Goal: Manage account settings

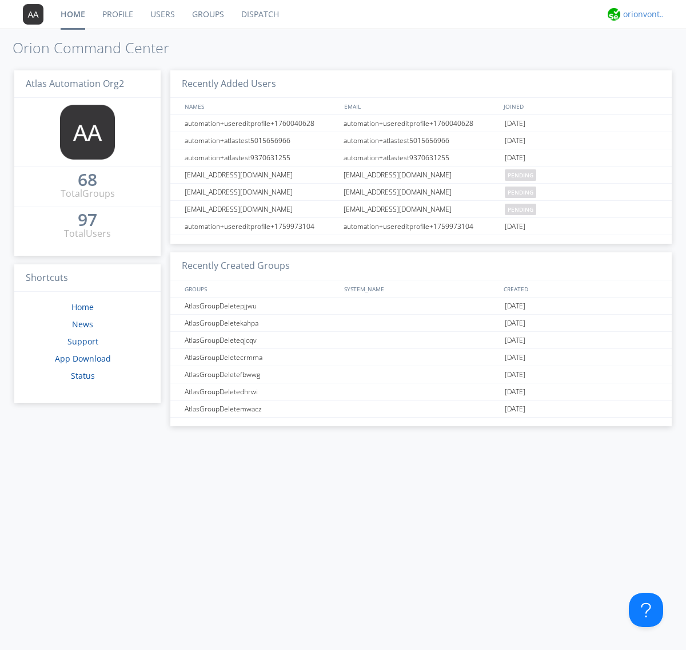
click at [642, 14] on div "orionvontas+atlas+automation+org2" at bounding box center [645, 14] width 43 height 11
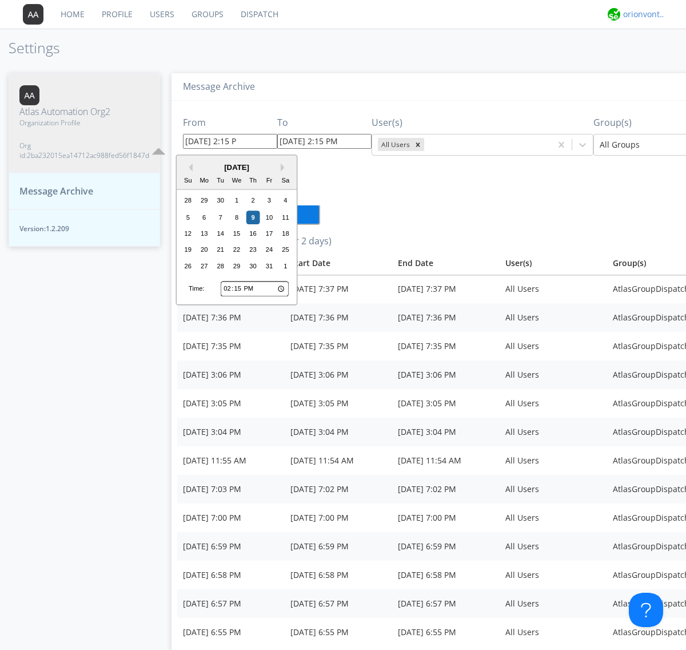
type input "[DATE] 2:15 PM"
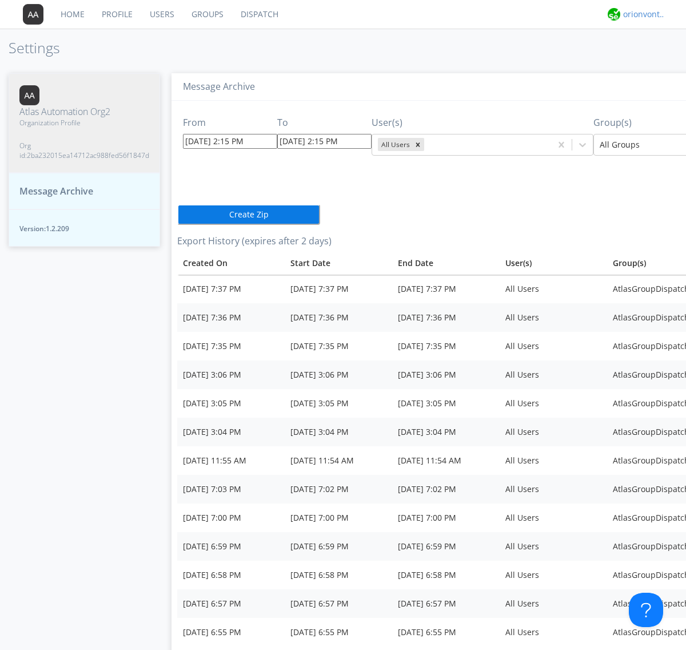
click at [642, 14] on div "orionvontas+atlas+automation+org2" at bounding box center [645, 14] width 43 height 11
